Goal: Information Seeking & Learning: Learn about a topic

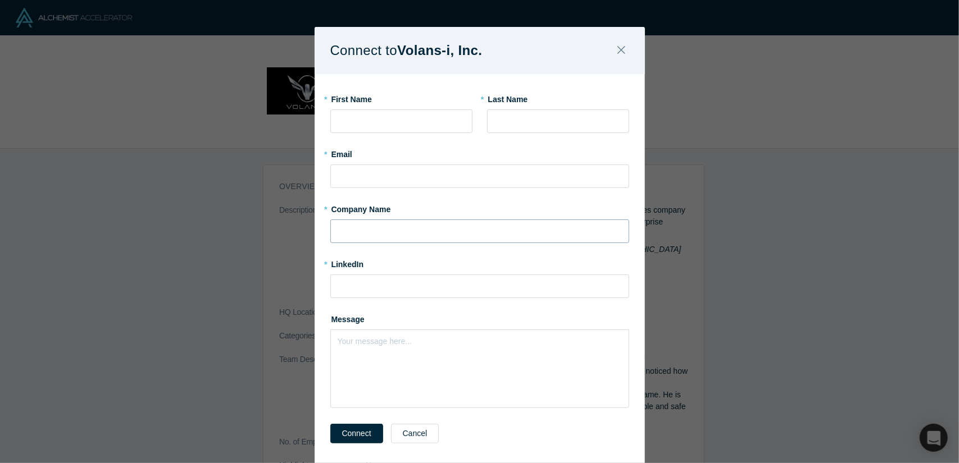
scroll to position [34, 0]
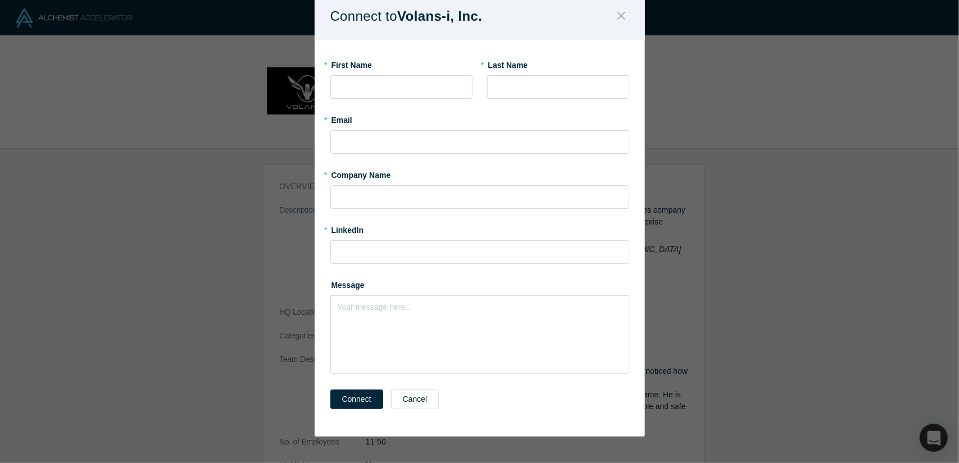
click at [612, 16] on button "Close" at bounding box center [621, 16] width 24 height 24
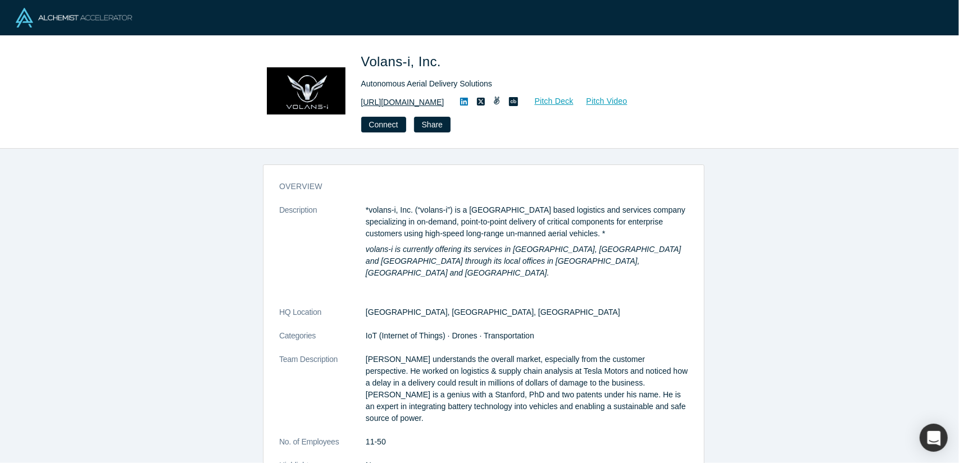
click at [431, 104] on link "http://www.flyvoly.com" at bounding box center [402, 103] width 83 height 12
